Goal: Find specific page/section: Find specific page/section

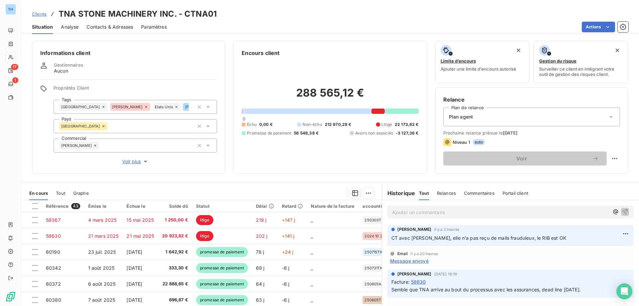
drag, startPoint x: 40, startPoint y: 16, endPoint x: 54, endPoint y: 15, distance: 14.7
click at [40, 15] on span "Clients" at bounding box center [39, 13] width 15 height 5
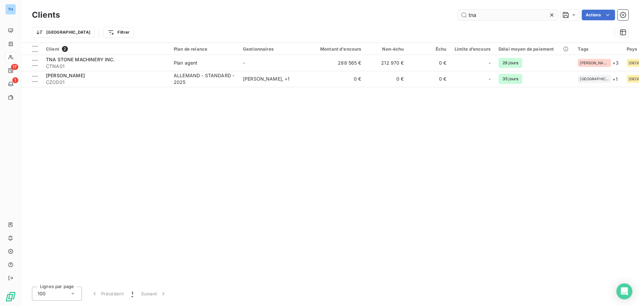
click at [482, 14] on input "tna" at bounding box center [508, 15] width 100 height 11
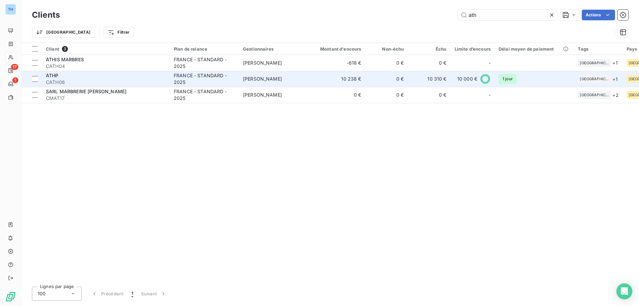
type input "ath"
click at [151, 75] on div "ATHP" at bounding box center [106, 75] width 120 height 7
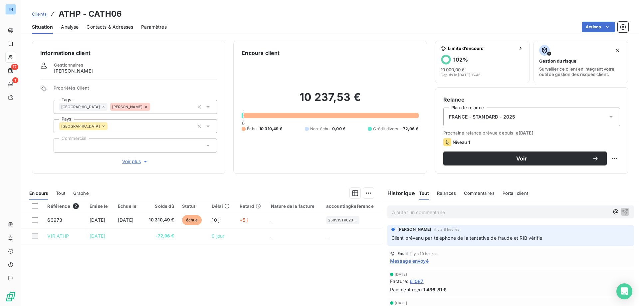
scroll to position [33, 0]
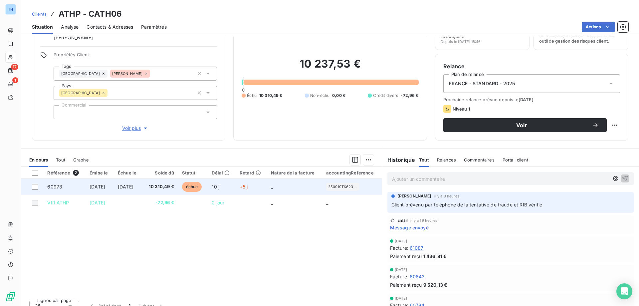
click at [273, 187] on td "_" at bounding box center [294, 187] width 55 height 16
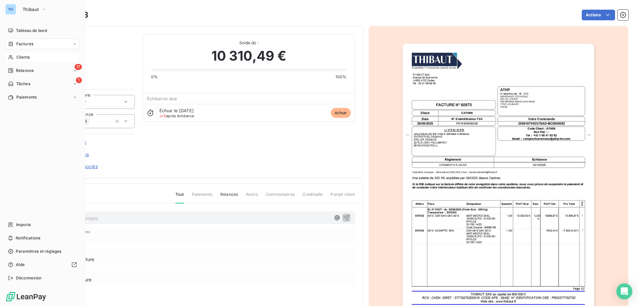
click at [13, 57] on icon at bounding box center [11, 57] width 6 height 5
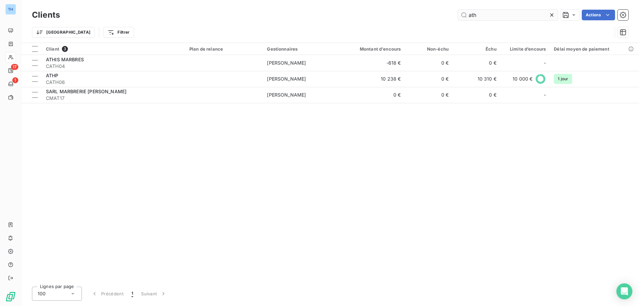
click at [485, 14] on input "ath" at bounding box center [508, 15] width 100 height 11
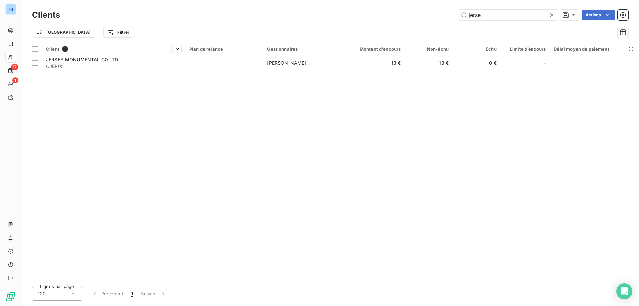
type input "jerse"
click at [159, 54] on th "Client 1" at bounding box center [113, 49] width 143 height 12
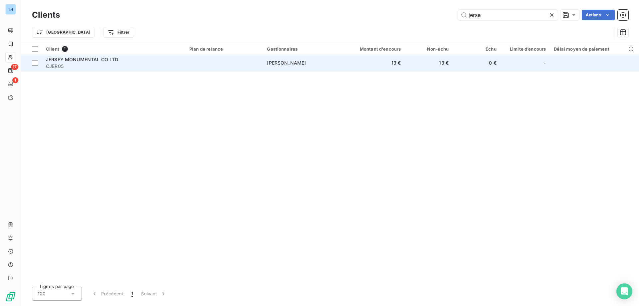
click at [161, 58] on div "JERSEY MONUMENTAL CO LTD" at bounding box center [113, 59] width 135 height 7
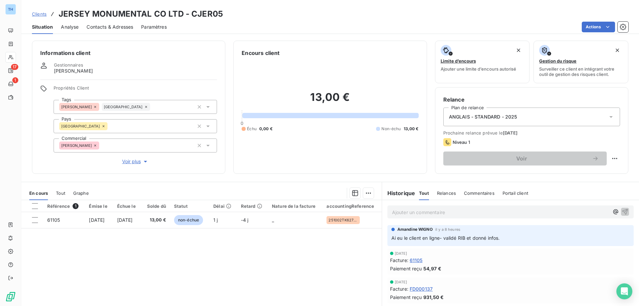
scroll to position [42, 0]
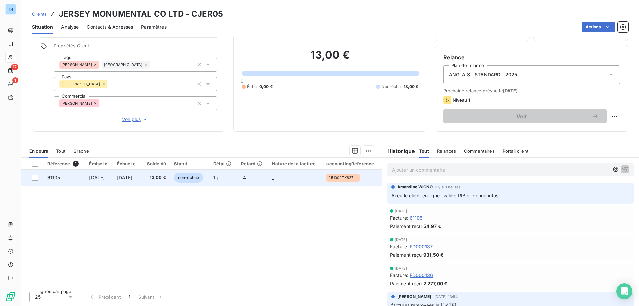
click at [237, 176] on td "1 j" at bounding box center [223, 178] width 28 height 16
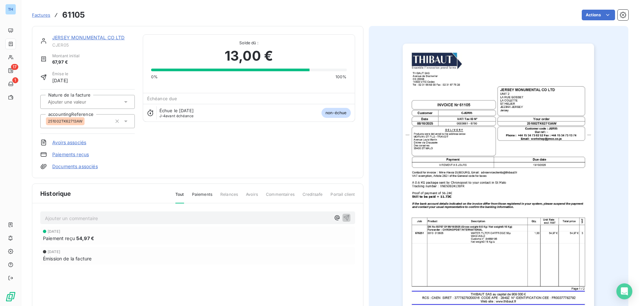
click at [71, 36] on link "JERSEY MONUMENTAL CO LTD" at bounding box center [88, 38] width 73 height 6
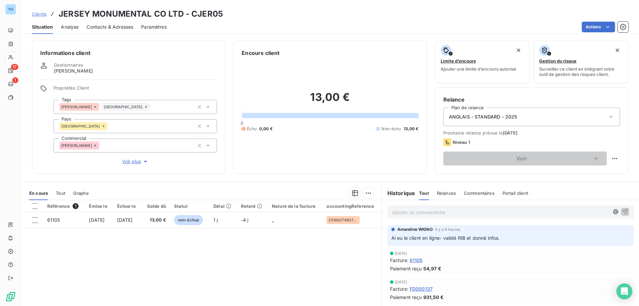
click at [40, 12] on span "Clients" at bounding box center [39, 13] width 15 height 5
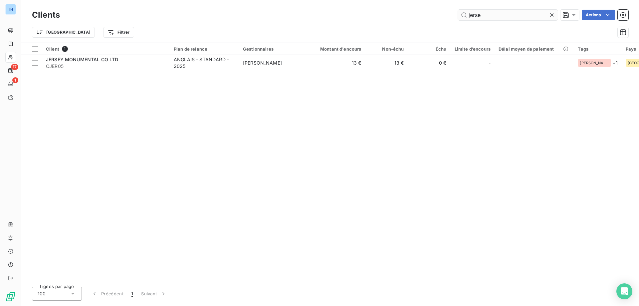
click at [491, 19] on input "jerse" at bounding box center [508, 15] width 100 height 11
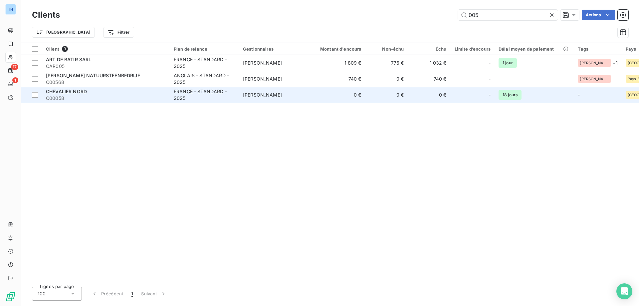
type input "005"
click at [131, 97] on span "C00058" at bounding box center [106, 98] width 120 height 7
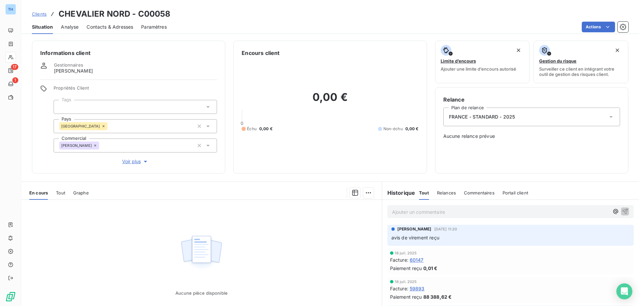
click at [136, 160] on span "Voir plus" at bounding box center [135, 161] width 27 height 7
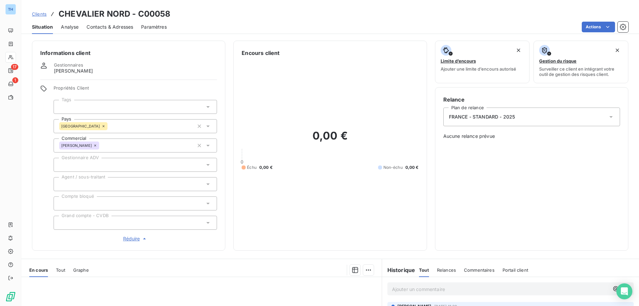
click at [137, 70] on div "Gestionnaires [PERSON_NAME]" at bounding box center [128, 68] width 177 height 12
click at [41, 14] on span "Clients" at bounding box center [39, 13] width 15 height 5
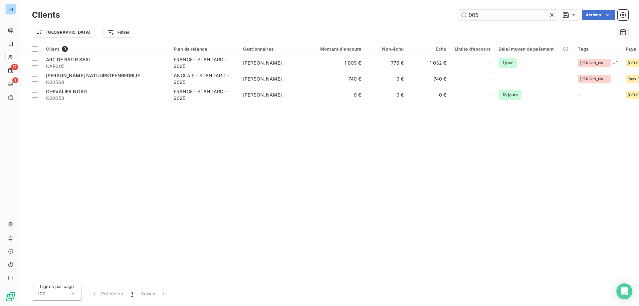
click at [490, 16] on input "005" at bounding box center [508, 15] width 100 height 11
click at [490, 15] on input "005" at bounding box center [508, 15] width 100 height 11
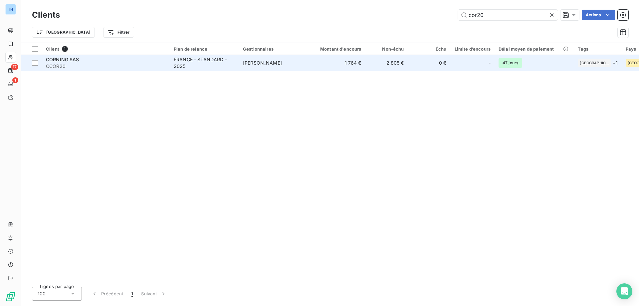
type input "cor20"
click at [86, 67] on span "CCOR20" at bounding box center [106, 66] width 120 height 7
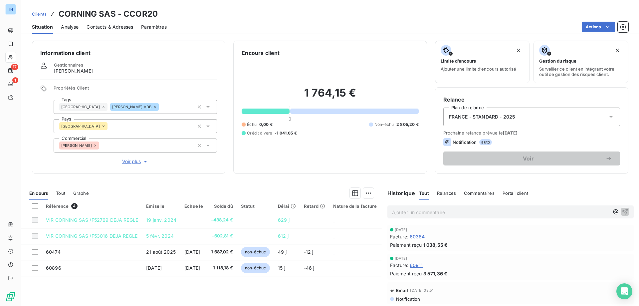
scroll to position [33, 0]
